Goal: Transaction & Acquisition: Subscribe to service/newsletter

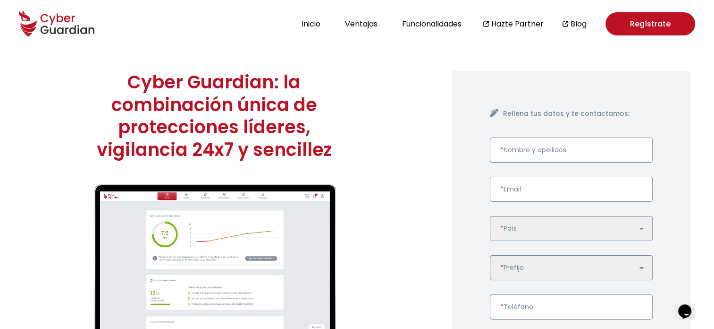
click at [53, 19] on icon at bounding box center [52, 20] width 7 height 9
click at [308, 25] on button "Inicio" at bounding box center [311, 23] width 25 height 13
click at [649, 24] on link "Regístrate" at bounding box center [651, 23] width 90 height 23
